Goal: Transaction & Acquisition: Book appointment/travel/reservation

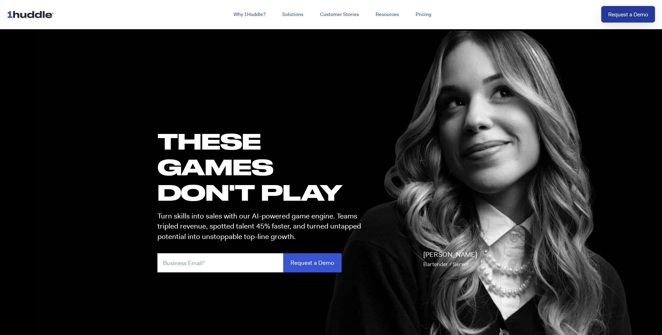
click at [641, 18] on link "Request a Demo" at bounding box center [629, 14] width 54 height 17
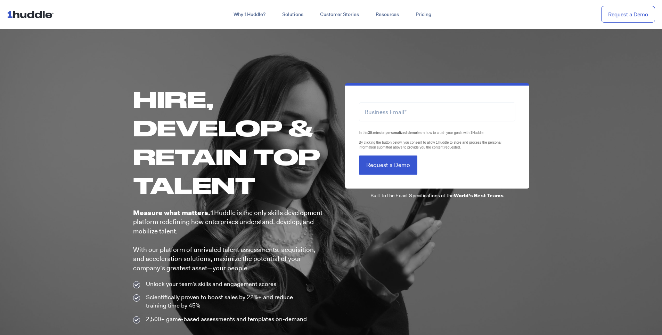
click at [44, 165] on div at bounding box center [331, 195] width 662 height 335
